Goal: Navigation & Orientation: Find specific page/section

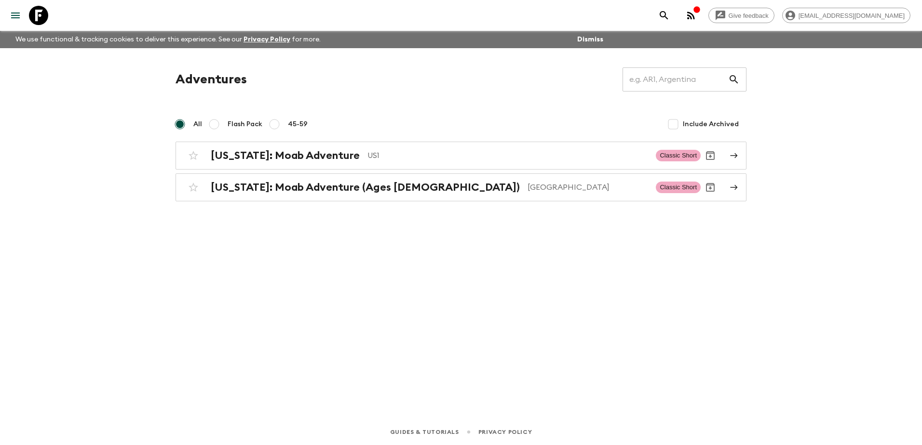
click at [43, 16] on icon at bounding box center [38, 15] width 19 height 19
click at [12, 16] on icon "menu" at bounding box center [15, 16] width 9 height 6
